Goal: Transaction & Acquisition: Obtain resource

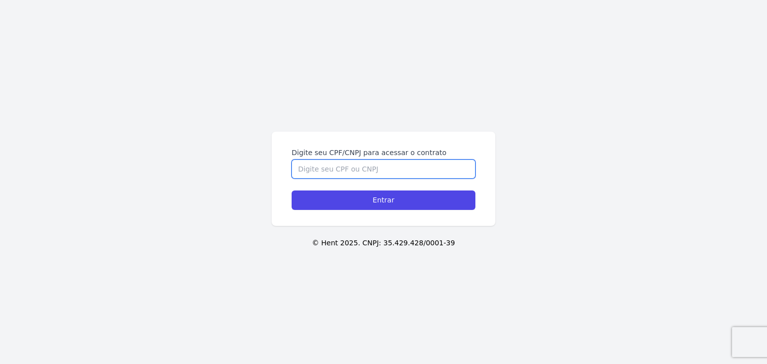
click at [330, 166] on input "Digite seu CPF/CNPJ para acessar o contrato" at bounding box center [383, 169] width 184 height 19
type input "40223508810"
click at [291, 191] on input "Entrar" at bounding box center [383, 200] width 184 height 19
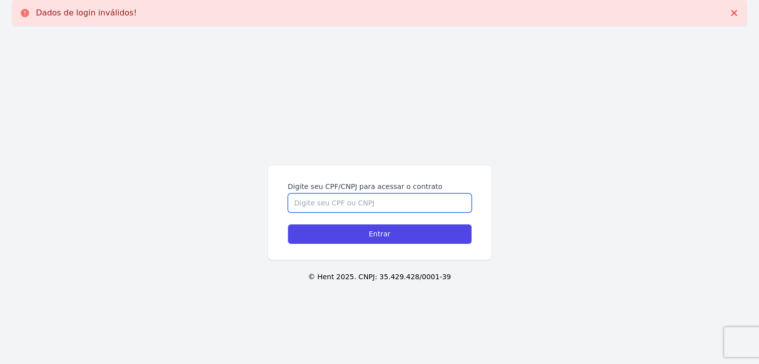
click at [332, 206] on input "Digite seu CPF/CNPJ para acessar o contrato" at bounding box center [380, 203] width 184 height 19
type input "40223508810"
click at [288, 225] on input "Entrar" at bounding box center [380, 234] width 184 height 19
click at [357, 200] on input "Digite seu CPF/CNPJ para acessar o contrato" at bounding box center [380, 203] width 184 height 19
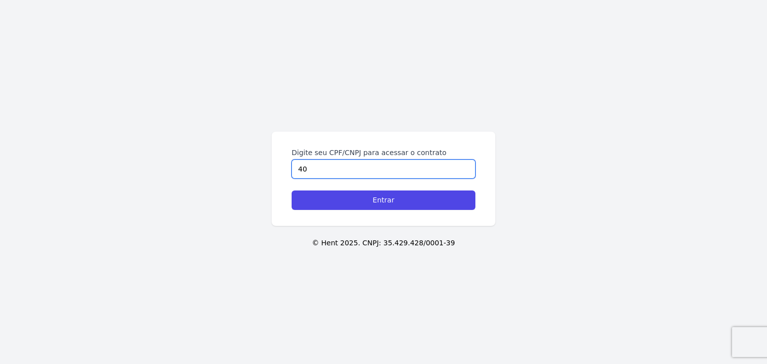
type input "4"
type input "40223508810"
click at [291, 191] on input "Entrar" at bounding box center [383, 200] width 184 height 19
click at [347, 162] on input "Digite seu CPF/CNPJ para acessar o contrato" at bounding box center [383, 169] width 184 height 19
type input "40223508810"
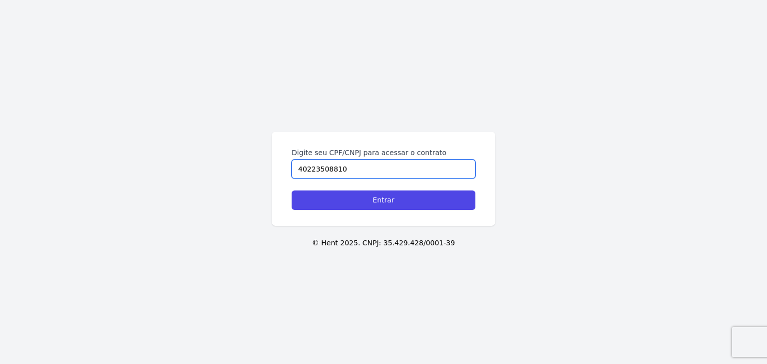
click at [291, 191] on input "Entrar" at bounding box center [383, 200] width 184 height 19
click at [311, 173] on input "Digite seu CPF/CNPJ para acessar o contrato" at bounding box center [383, 169] width 184 height 19
type input "402.235.088-10"
click at [291, 191] on input "Entrar" at bounding box center [383, 200] width 184 height 19
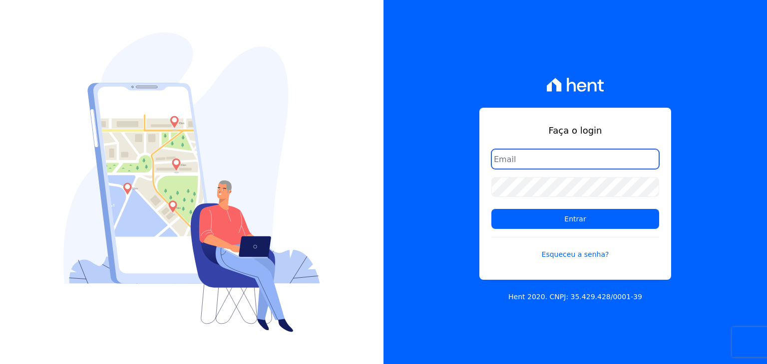
click at [495, 156] on input "email" at bounding box center [575, 159] width 168 height 20
type input "[EMAIL_ADDRESS][DOMAIN_NAME]"
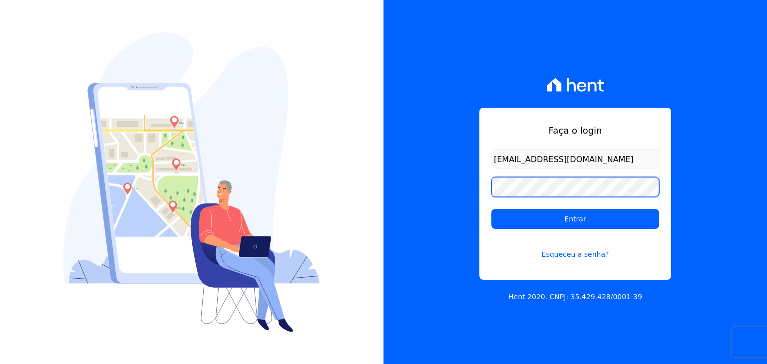
click at [491, 209] on input "Entrar" at bounding box center [575, 219] width 168 height 20
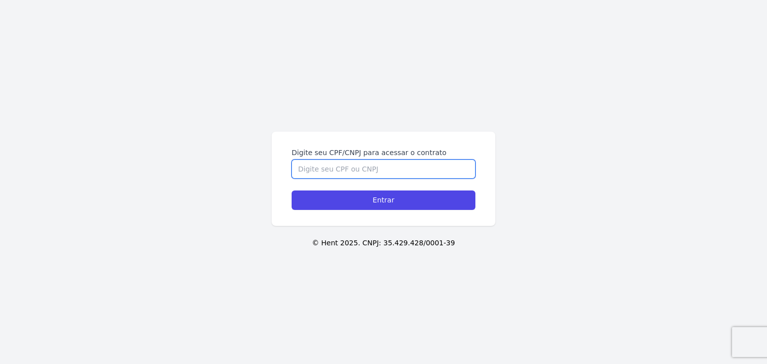
click at [310, 175] on input "Digite seu CPF/CNPJ para acessar o contrato" at bounding box center [383, 169] width 184 height 19
type input "4"
type input "402.235.088-10"
click at [291, 191] on input "Entrar" at bounding box center [383, 200] width 184 height 19
click at [357, 172] on input "Digite seu CPF/CNPJ para acessar o contrato" at bounding box center [383, 169] width 184 height 19
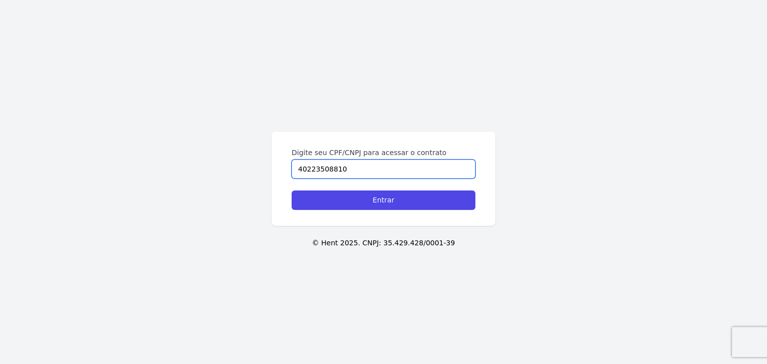
type input "40223508810"
click at [291, 191] on input "Entrar" at bounding box center [383, 200] width 184 height 19
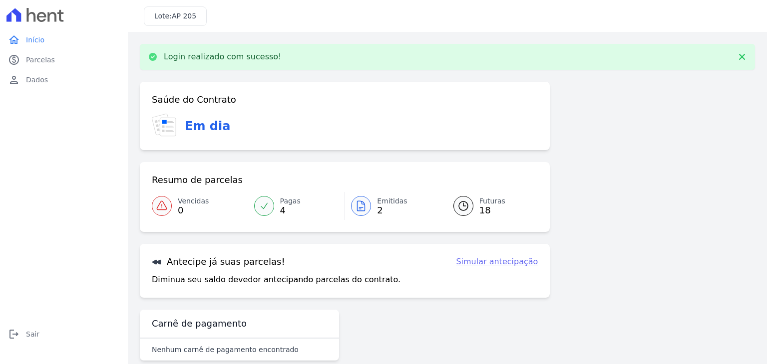
click at [377, 198] on span "Emitidas" at bounding box center [392, 201] width 30 height 10
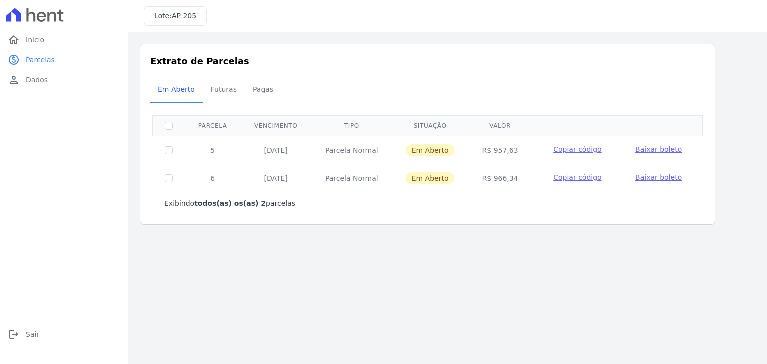
click at [173, 150] on td at bounding box center [169, 150] width 32 height 28
click at [165, 150] on input "checkbox" at bounding box center [169, 150] width 8 height 8
checkbox input "true"
click at [651, 148] on span "Baixar boleto" at bounding box center [658, 149] width 46 height 8
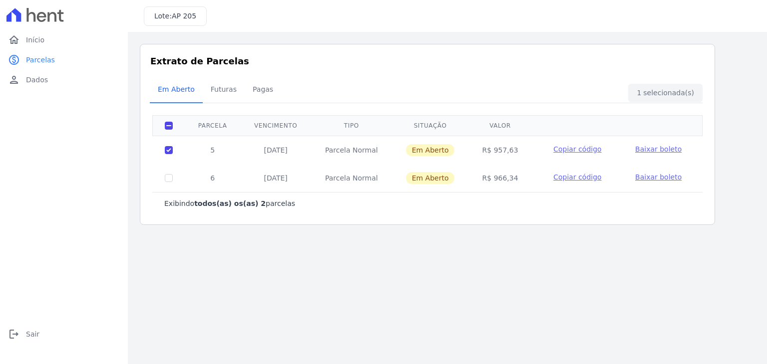
click at [391, 276] on main "Listagem de parcelas Baixar PDF Extrato de Parcelas Em Aberto Futuras Pagas 1 s…" at bounding box center [447, 198] width 639 height 332
click at [172, 152] on td at bounding box center [169, 150] width 32 height 28
click at [170, 151] on input "checkbox" at bounding box center [169, 150] width 8 height 8
checkbox input "false"
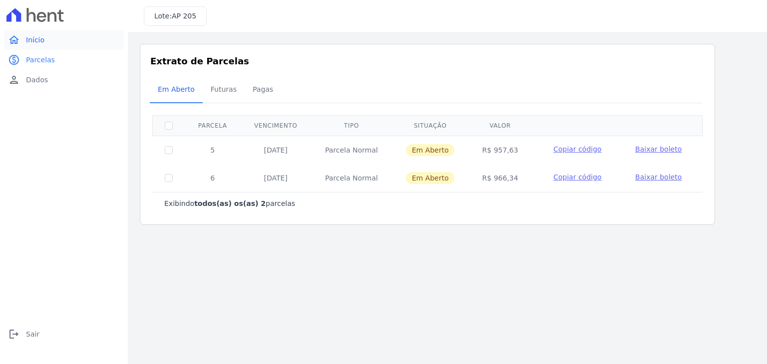
click at [24, 38] on link "home Início" at bounding box center [64, 40] width 120 height 20
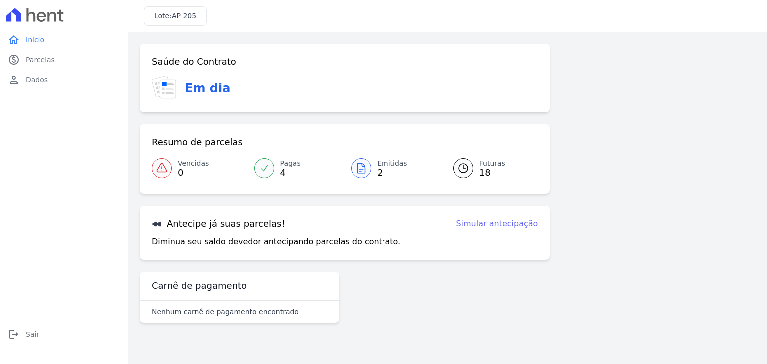
click at [263, 170] on icon at bounding box center [263, 167] width 6 height 5
